Goal: Find specific page/section: Find specific page/section

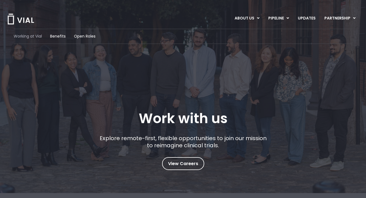
click at [33, 36] on span "Working at Vial" at bounding box center [28, 36] width 28 height 6
click at [84, 36] on span "Open Roles" at bounding box center [85, 36] width 22 height 6
